Goal: Task Accomplishment & Management: Manage account settings

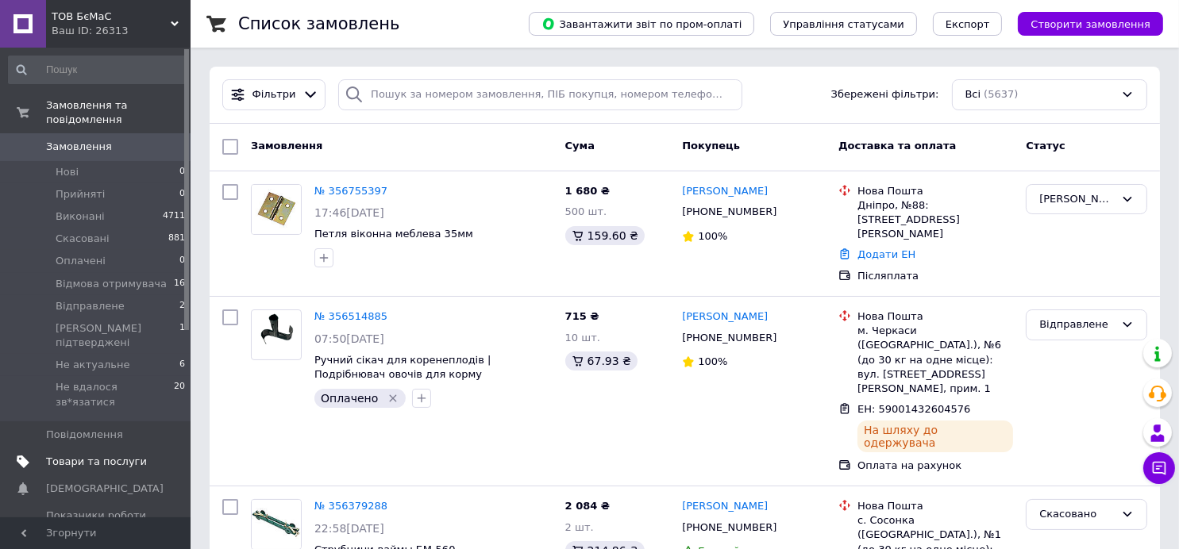
click at [105, 455] on span "Товари та послуги" at bounding box center [96, 462] width 101 height 14
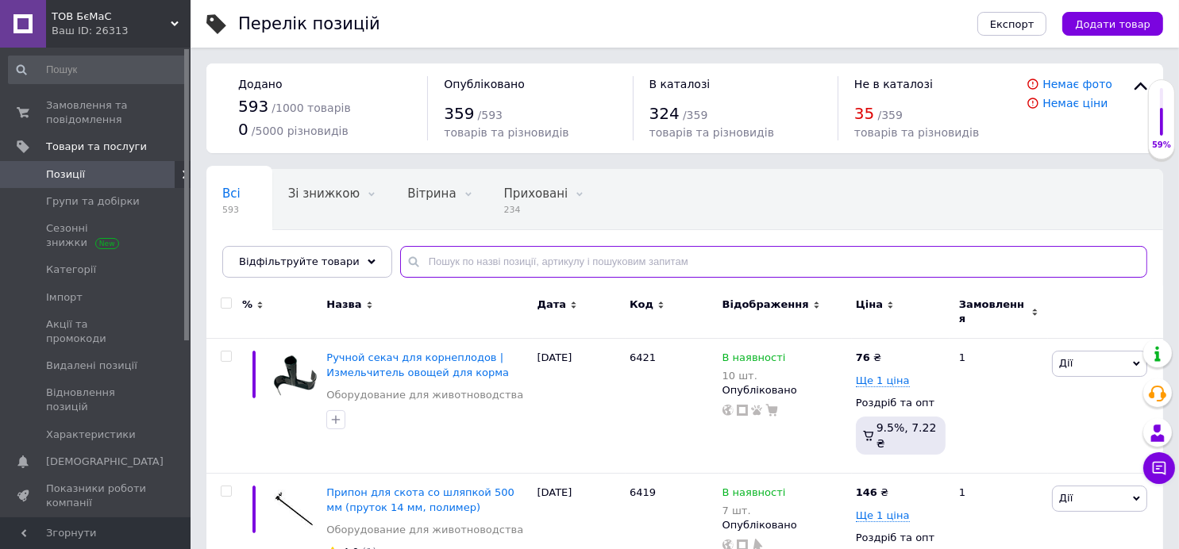
click at [461, 261] on input "text" at bounding box center [773, 262] width 747 height 32
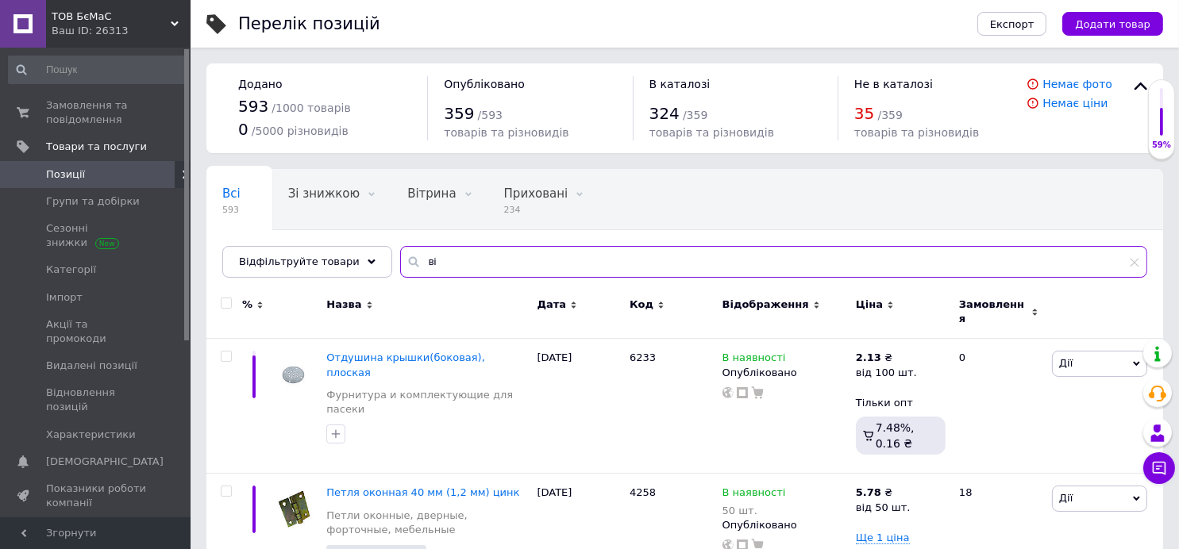
type input "в"
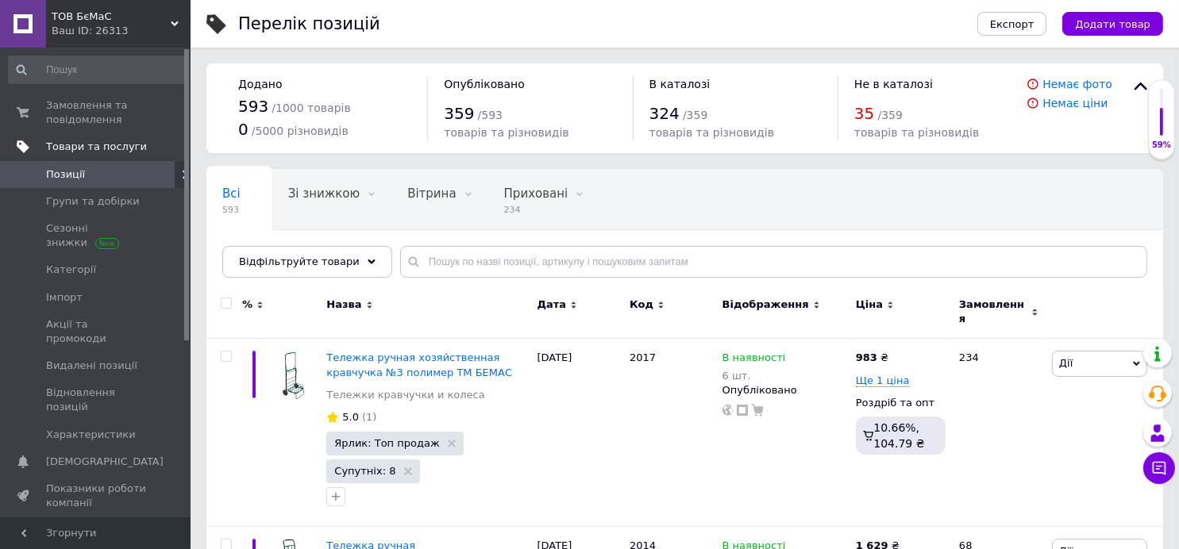
click at [91, 146] on span "Товари та послуги" at bounding box center [96, 147] width 101 height 14
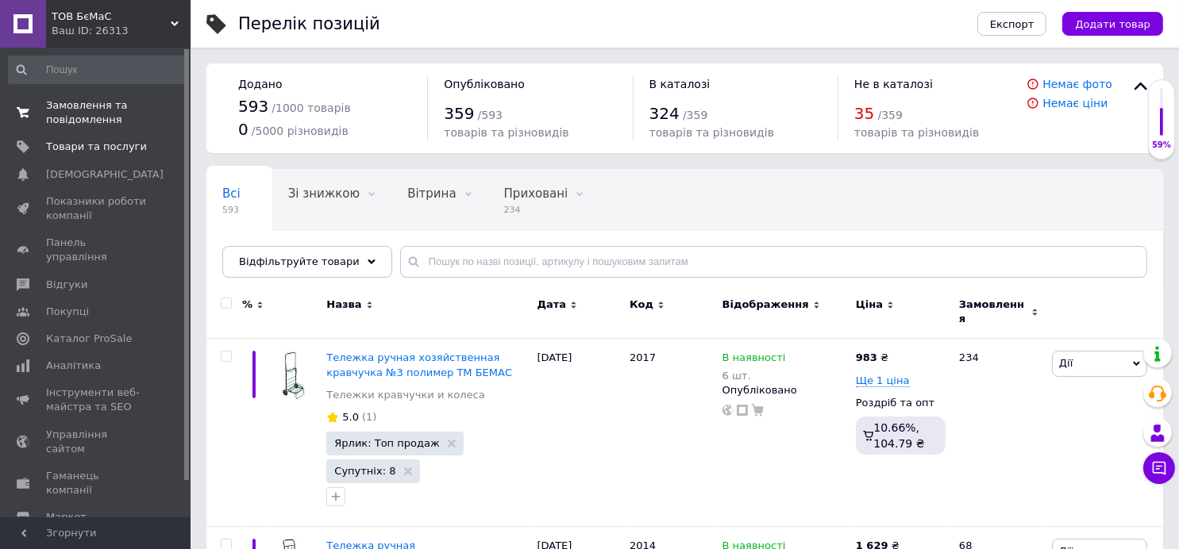
click at [64, 110] on span "Замовлення та повідомлення" at bounding box center [96, 112] width 101 height 29
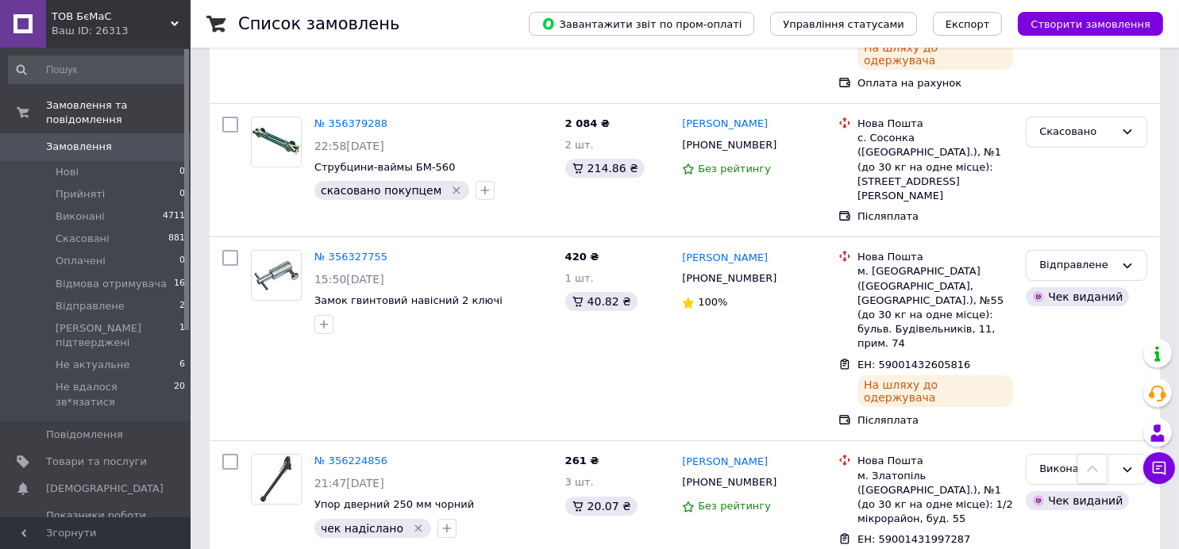
scroll to position [317, 0]
